Goal: Check status: Check status

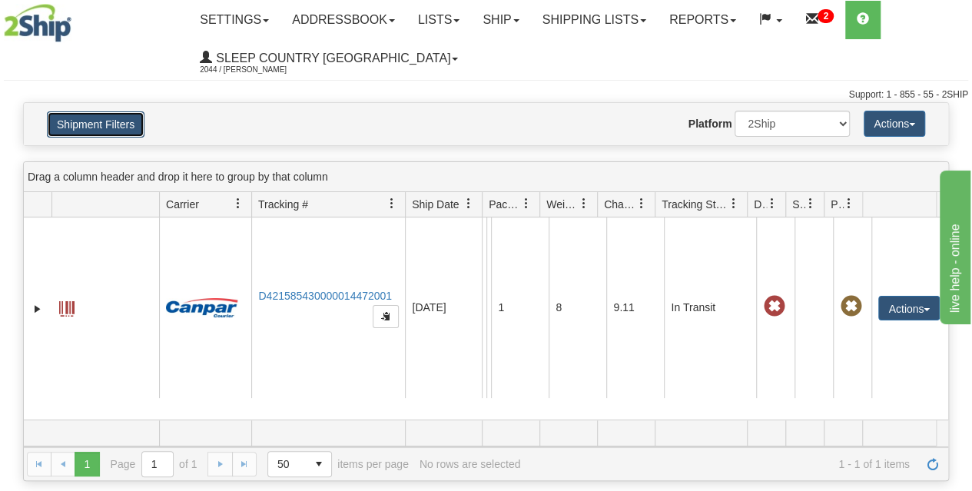
click at [107, 128] on button "Shipment Filters" at bounding box center [96, 124] width 98 height 26
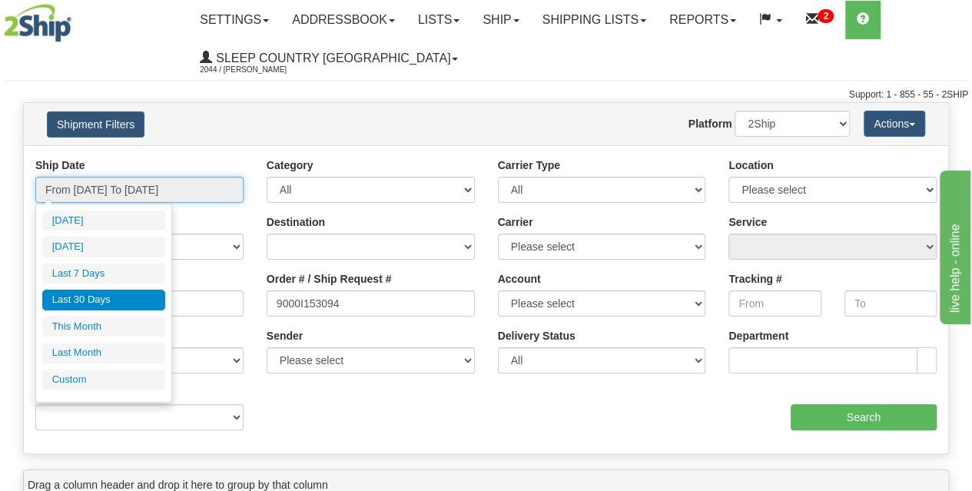
click at [110, 193] on input "From [DATE] To [DATE]" at bounding box center [139, 190] width 208 height 26
click at [98, 294] on li "Last 30 Days" at bounding box center [103, 300] width 123 height 21
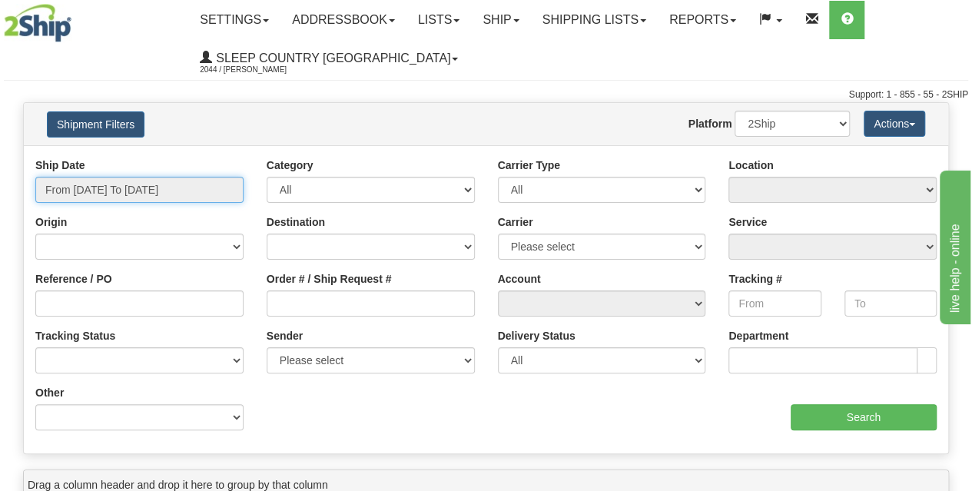
click at [145, 195] on input "From 10/09/2025 To 10/10/2025" at bounding box center [139, 190] width 208 height 26
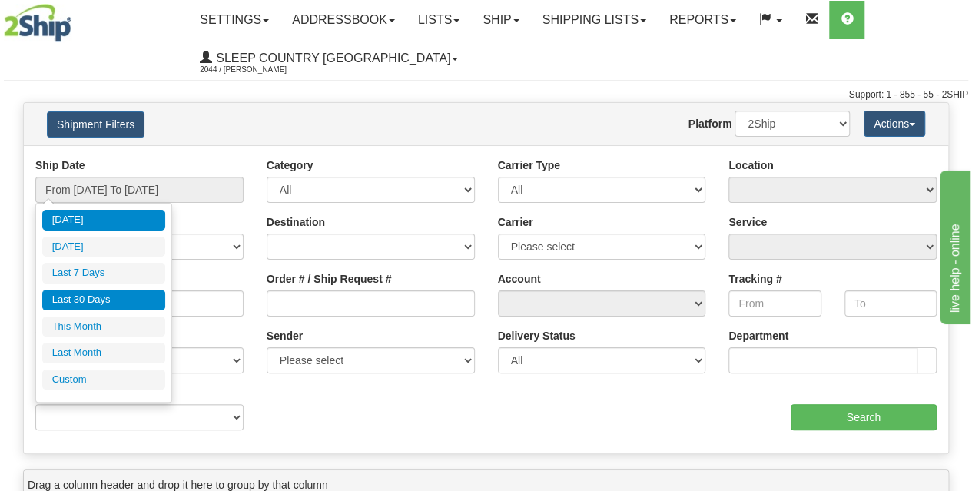
click at [103, 299] on li "Last 30 Days" at bounding box center [103, 300] width 123 height 21
type input "From 09/11/2025 To 10/10/2025"
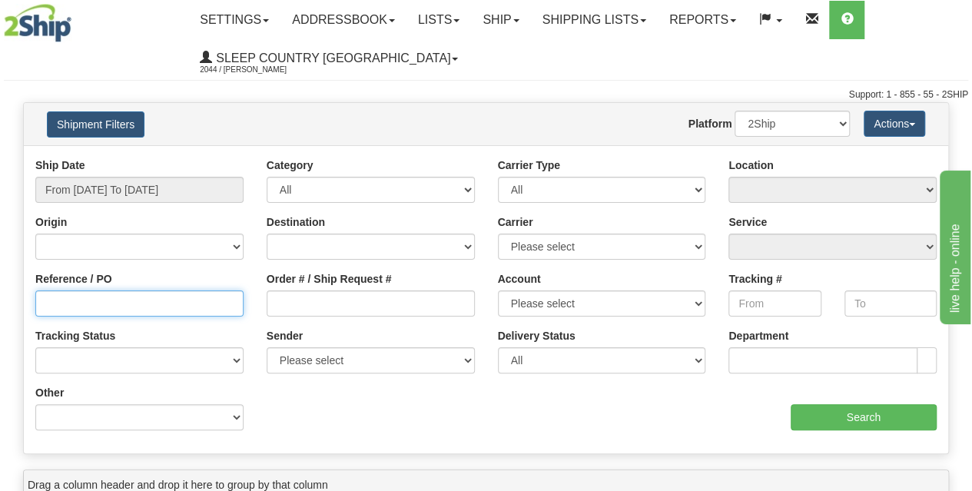
click at [114, 308] on input "Reference / PO" at bounding box center [139, 304] width 208 height 26
type input "1055812"
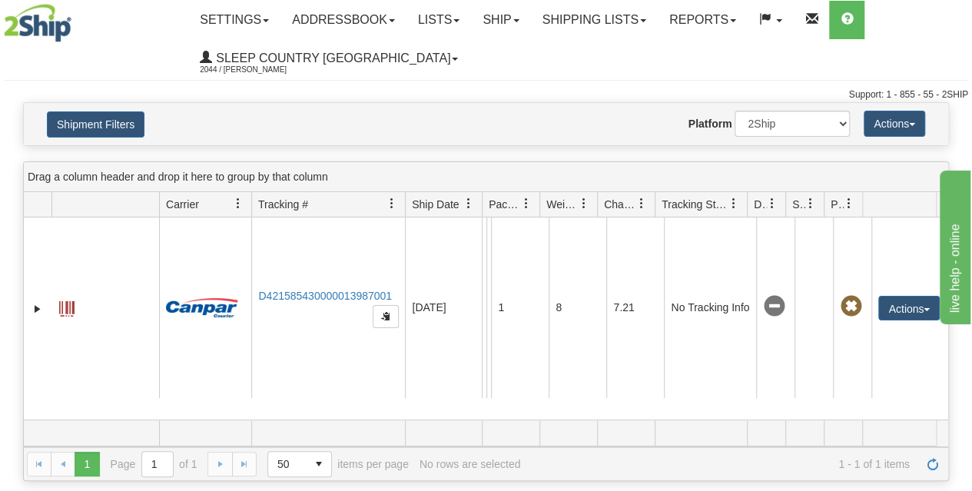
scroll to position [0, 2]
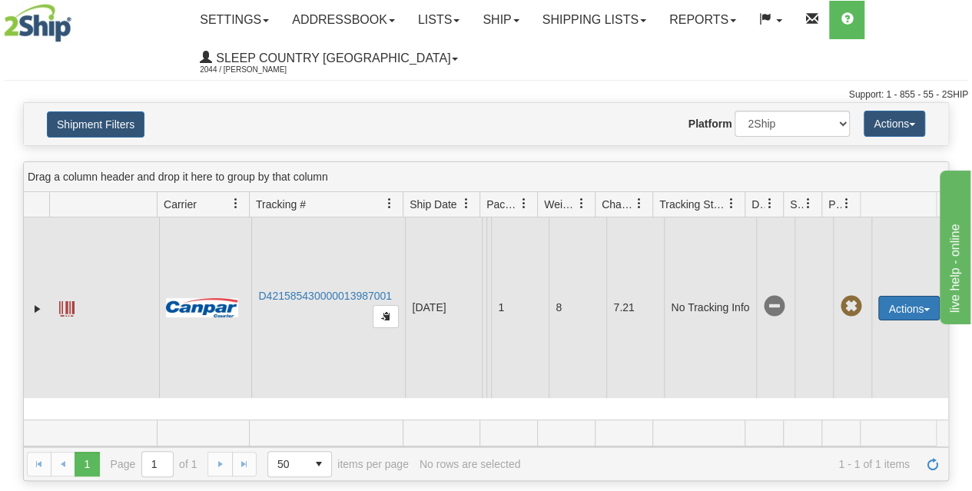
click at [908, 304] on button "Actions" at bounding box center [909, 308] width 61 height 25
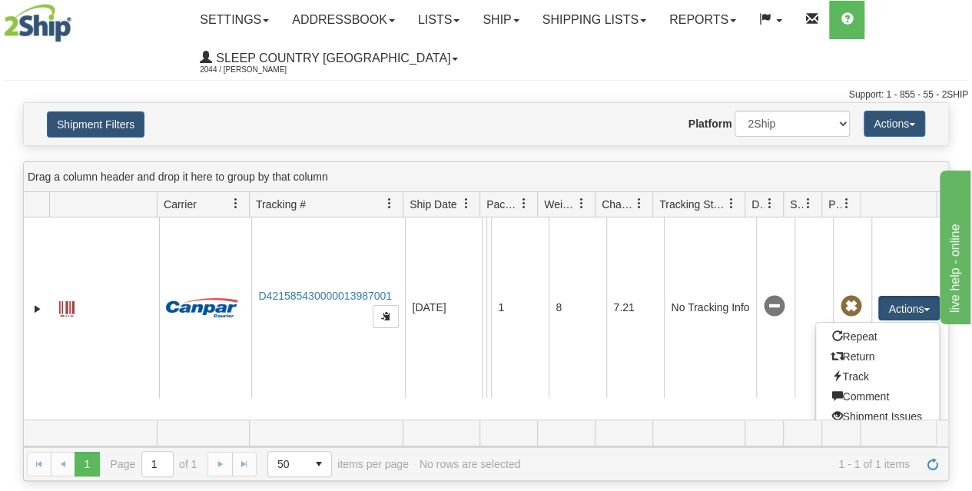
click at [583, 138] on div "Shipment Filters Website Agent Nothing selected Client User Platform 2Ship Impo…" at bounding box center [486, 124] width 925 height 42
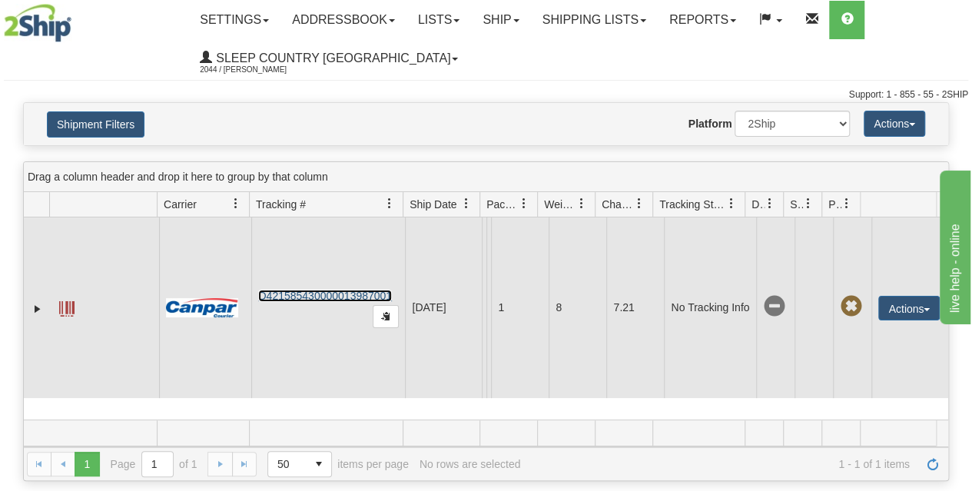
click at [355, 293] on link "D421585430000013987001" at bounding box center [325, 296] width 134 height 12
